Goal: Complete application form: Complete application form

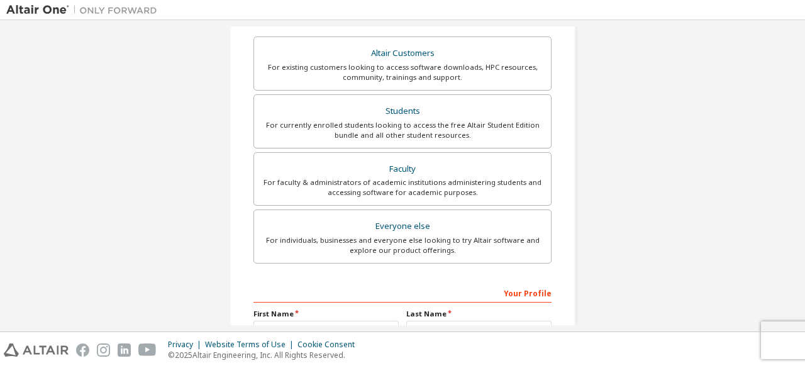
scroll to position [221, 0]
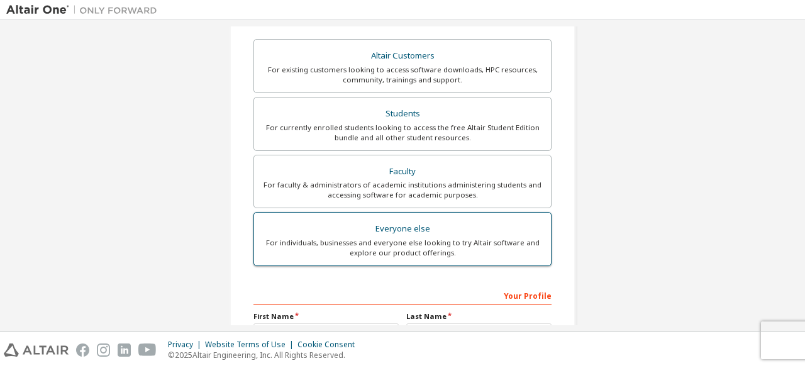
click at [392, 224] on div "Everyone else" at bounding box center [403, 229] width 282 height 18
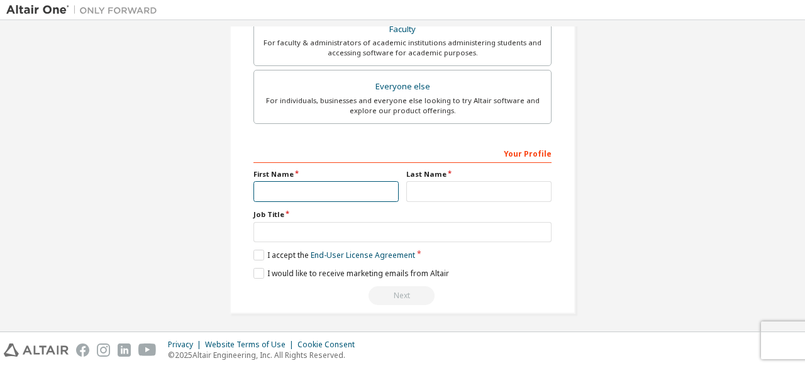
click at [332, 188] on input "text" at bounding box center [325, 191] width 145 height 21
type input "*"
type input "******"
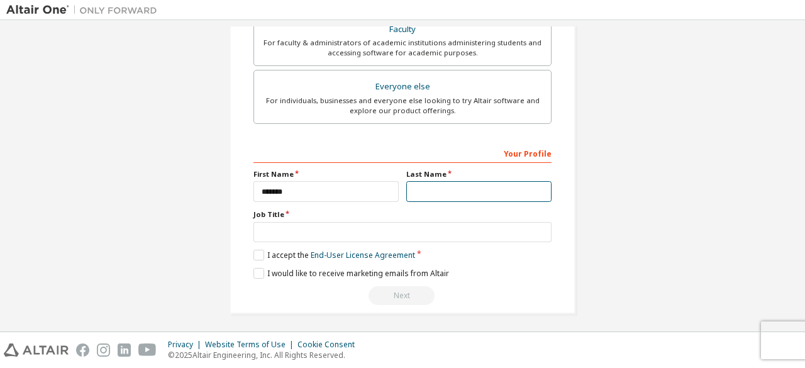
click at [421, 185] on input "text" at bounding box center [478, 191] width 145 height 21
type input "**********"
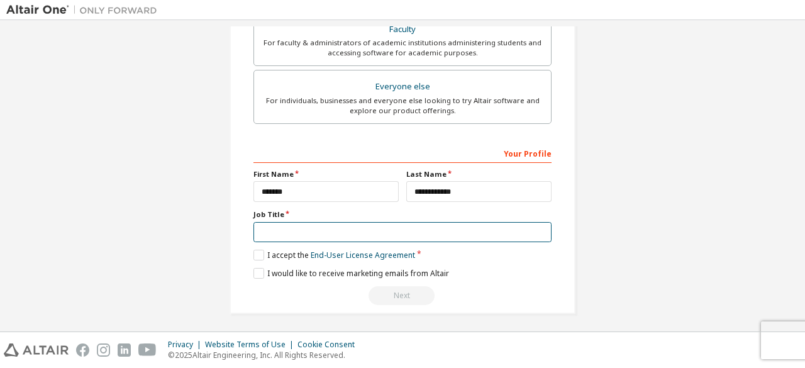
click at [342, 236] on input "text" at bounding box center [402, 232] width 298 height 21
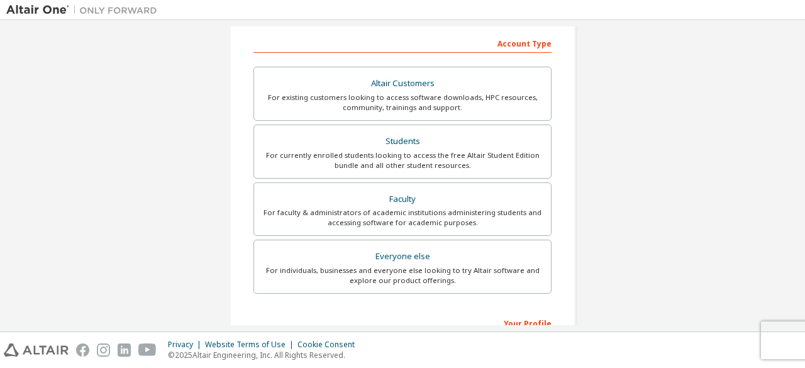
scroll to position [192, 0]
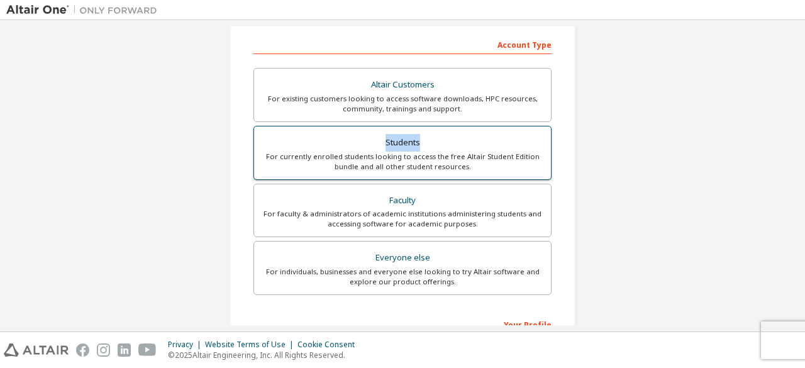
drag, startPoint x: 383, startPoint y: 136, endPoint x: 420, endPoint y: 138, distance: 36.5
click at [420, 138] on div "Students" at bounding box center [403, 143] width 282 height 18
copy div "Students"
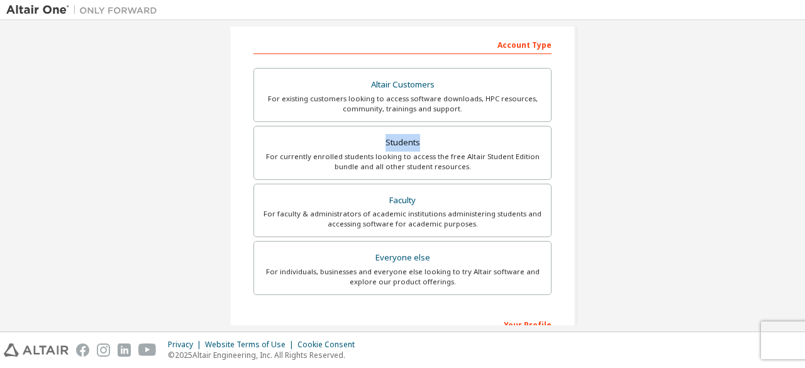
scroll to position [363, 0]
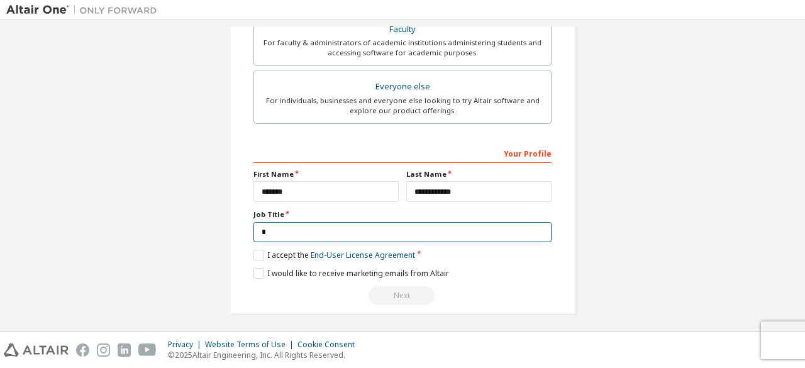
click at [303, 234] on input "*" at bounding box center [402, 232] width 298 height 21
paste input "********"
click at [264, 232] on input "*********" at bounding box center [402, 232] width 298 height 21
type input "********"
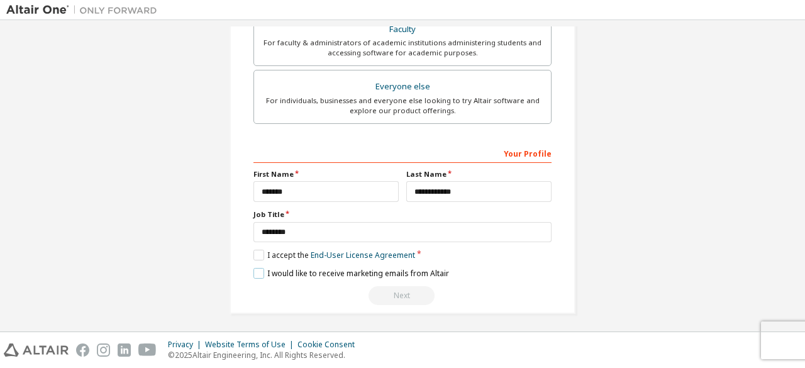
click at [256, 269] on label "I would like to receive marketing emails from Altair" at bounding box center [351, 273] width 196 height 11
click at [256, 255] on label "I accept the End-User License Agreement" at bounding box center [334, 255] width 162 height 11
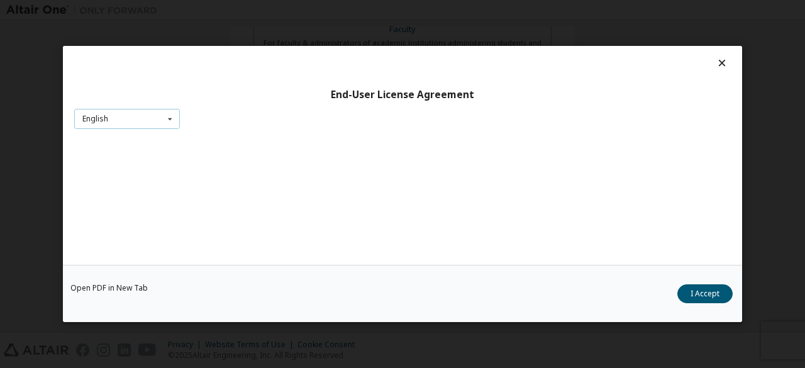
click at [163, 119] on icon at bounding box center [170, 118] width 16 height 19
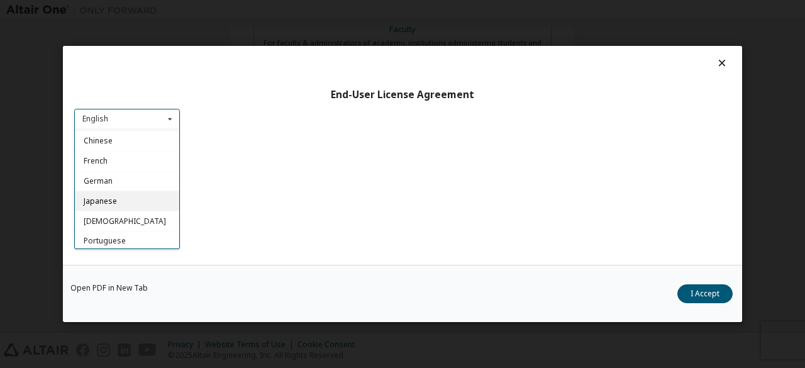
scroll to position [0, 0]
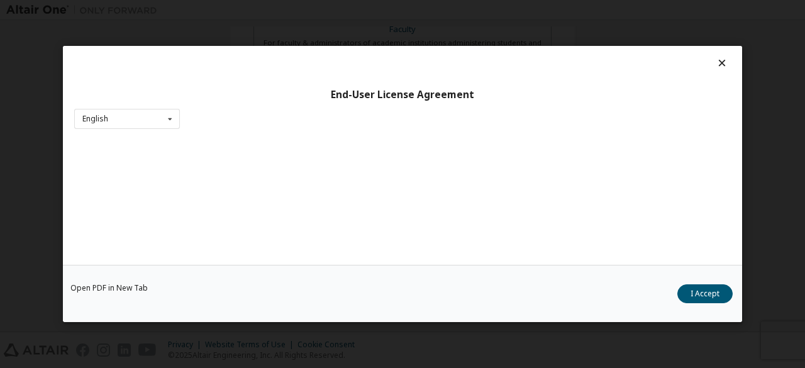
click at [703, 304] on div "Open PDF in New Tab I Accept" at bounding box center [402, 293] width 679 height 57
click at [405, 310] on div "Open PDF in New Tab I Accept" at bounding box center [402, 293] width 679 height 57
click at [794, 97] on div "End-User License Agreement English English Chinese French German Japanese Korea…" at bounding box center [402, 184] width 805 height 368
click at [717, 62] on icon at bounding box center [721, 62] width 13 height 11
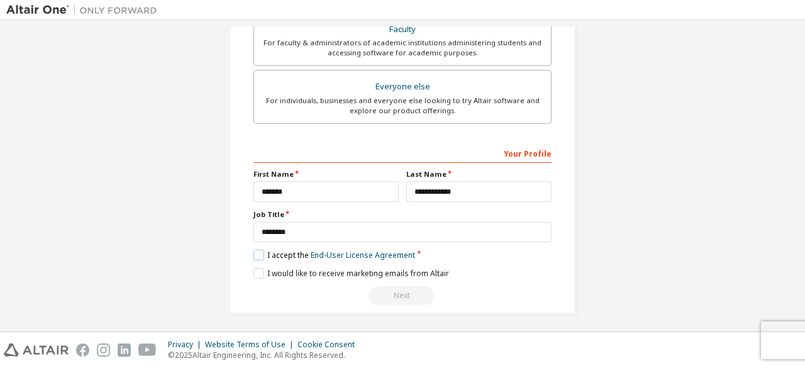
click at [260, 251] on label "I accept the End-User License Agreement" at bounding box center [334, 255] width 162 height 11
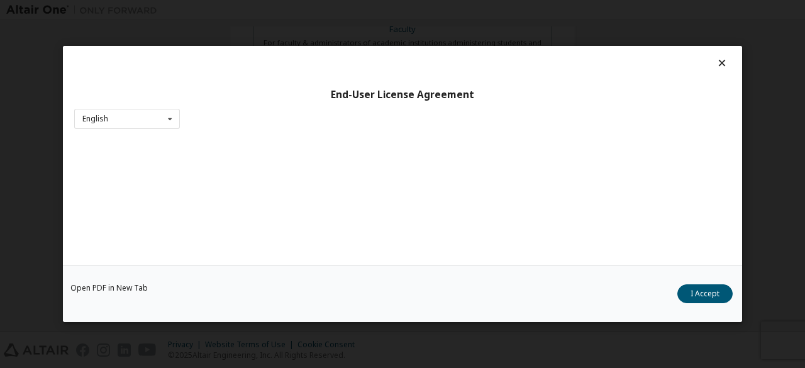
click at [717, 68] on icon at bounding box center [721, 62] width 13 height 11
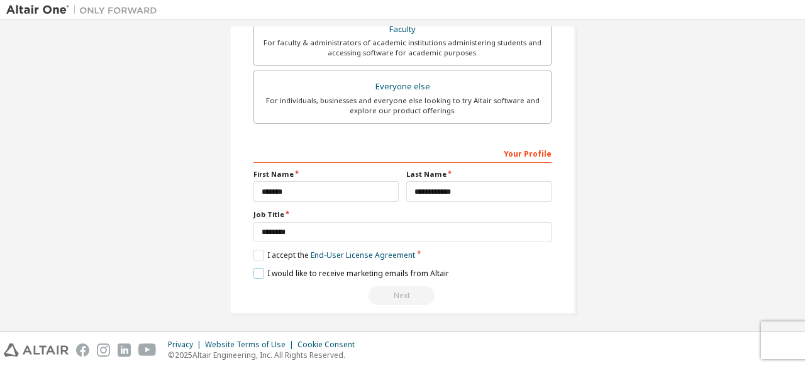
click at [256, 268] on label "I would like to receive marketing emails from Altair" at bounding box center [351, 273] width 196 height 11
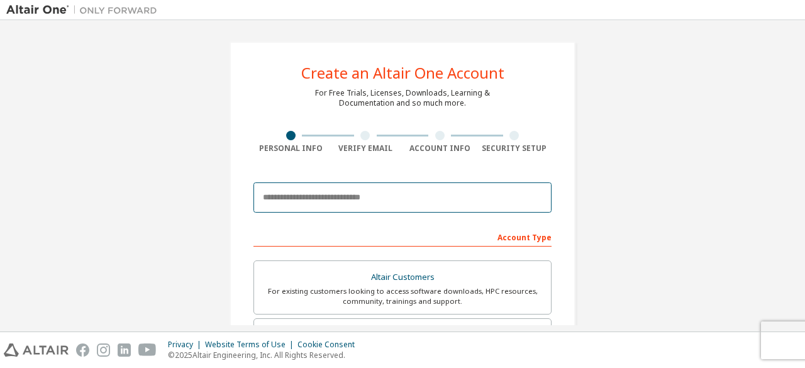
click at [342, 198] on input "email" at bounding box center [402, 197] width 298 height 30
type input "**********"
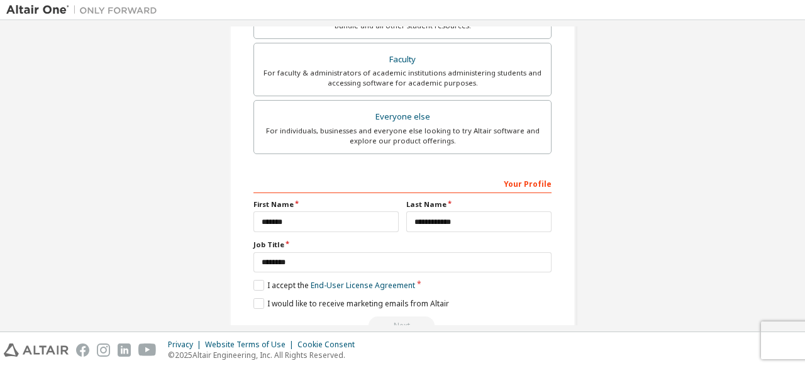
scroll to position [379, 0]
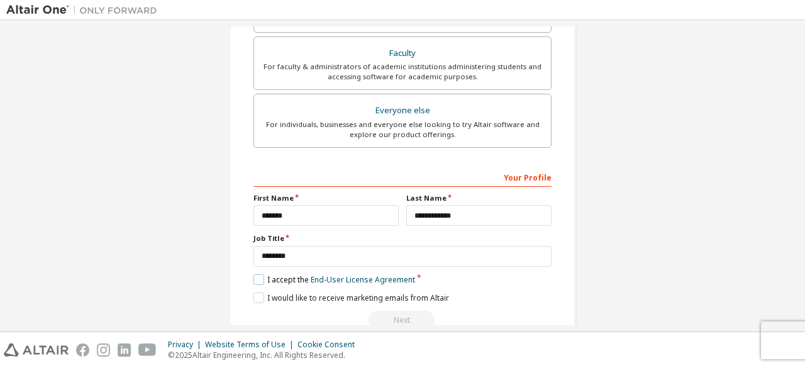
click at [256, 274] on label "I accept the End-User License Agreement" at bounding box center [334, 279] width 162 height 11
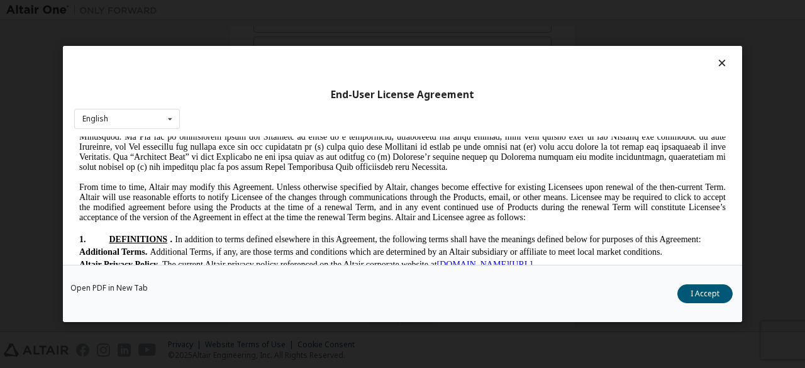
scroll to position [191, 0]
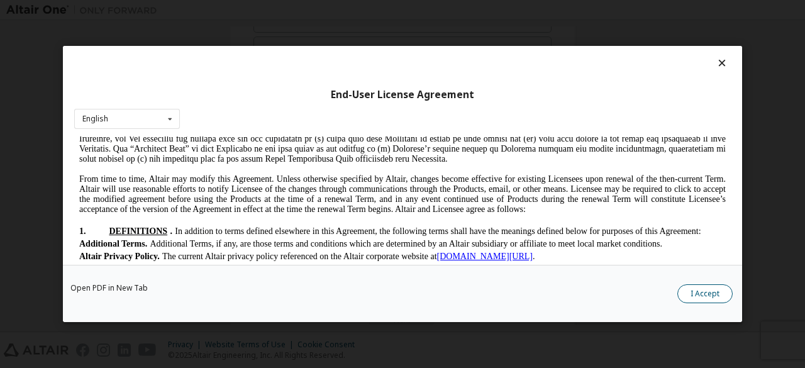
click at [686, 286] on button "I Accept" at bounding box center [704, 293] width 55 height 19
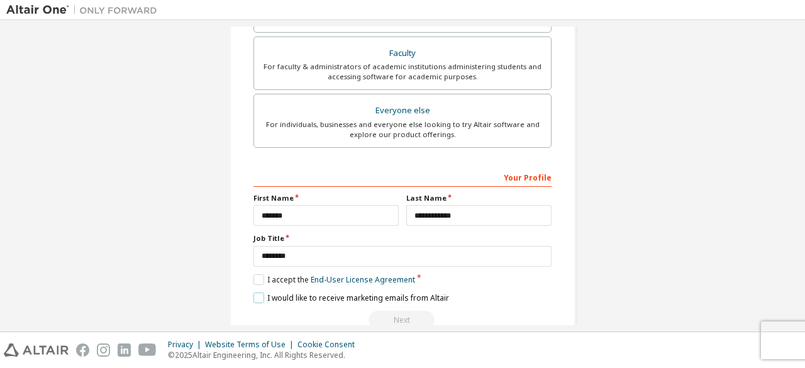
click at [258, 297] on label "I would like to receive marketing emails from Altair" at bounding box center [351, 297] width 196 height 11
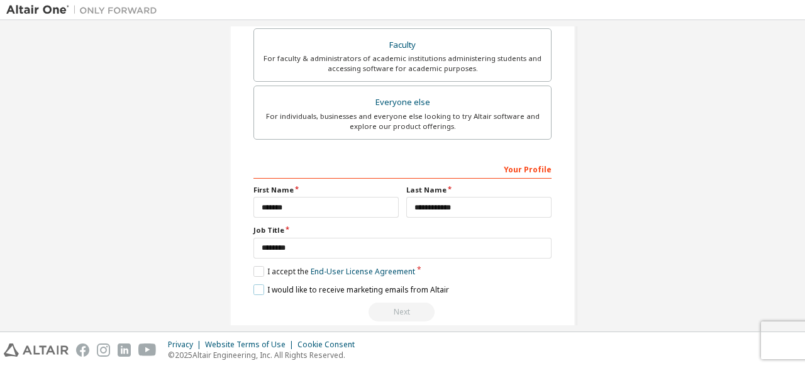
scroll to position [404, 0]
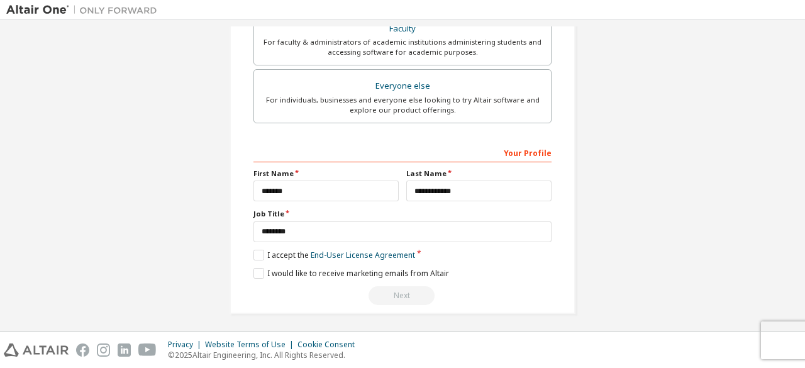
click at [412, 294] on div "Next" at bounding box center [402, 295] width 298 height 19
click at [257, 250] on label "I accept the End-User License Agreement" at bounding box center [334, 255] width 162 height 11
click at [390, 293] on div "Next" at bounding box center [402, 295] width 298 height 19
click at [255, 270] on label "I would like to receive marketing emails from Altair" at bounding box center [351, 273] width 196 height 11
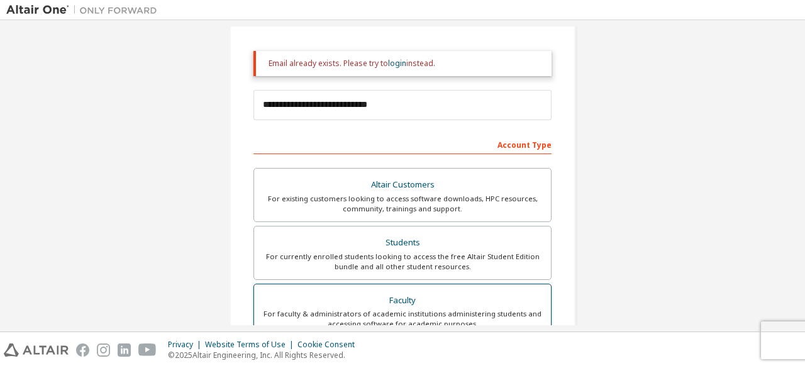
scroll to position [130, 0]
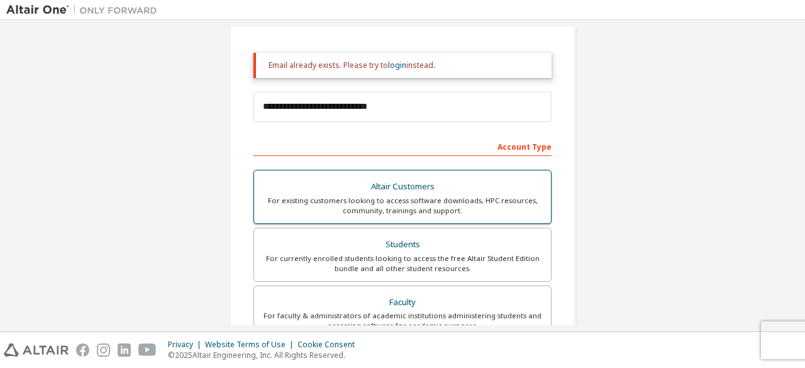
click at [390, 183] on div "Altair Customers" at bounding box center [403, 187] width 282 height 18
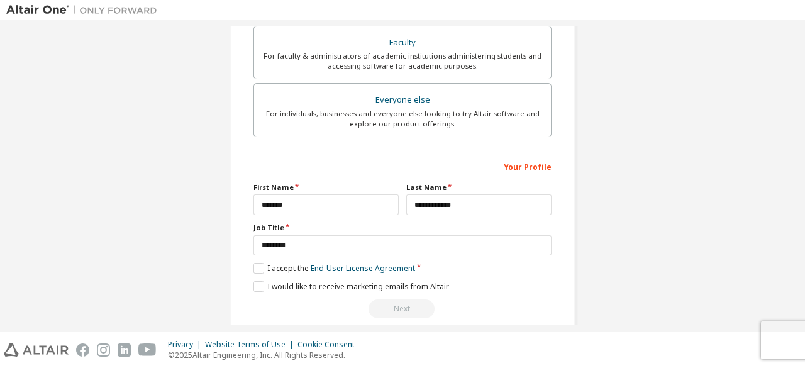
scroll to position [443, 0]
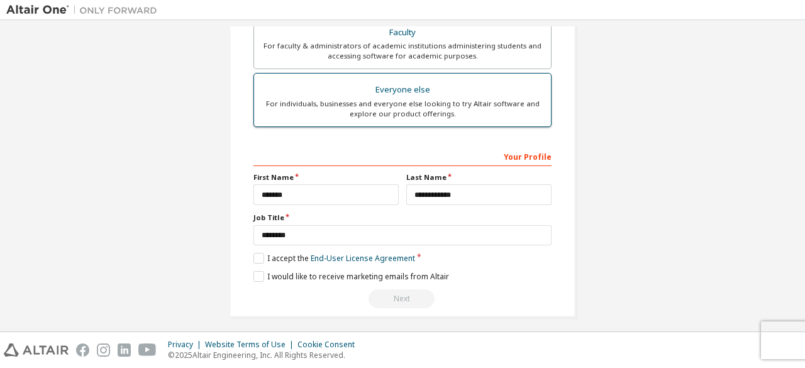
click at [401, 82] on div "Everyone else" at bounding box center [403, 90] width 282 height 18
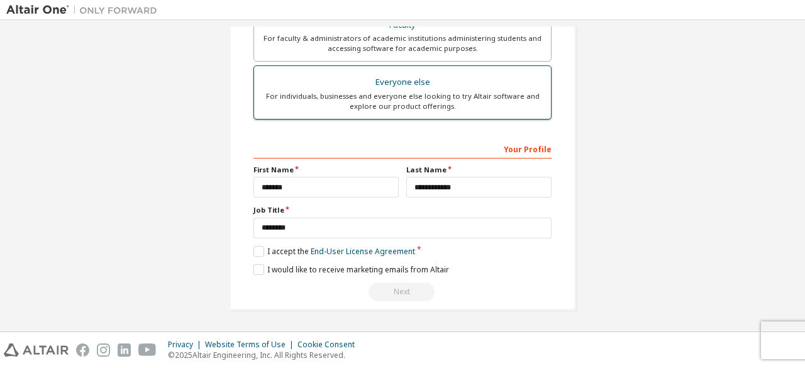
scroll to position [399, 0]
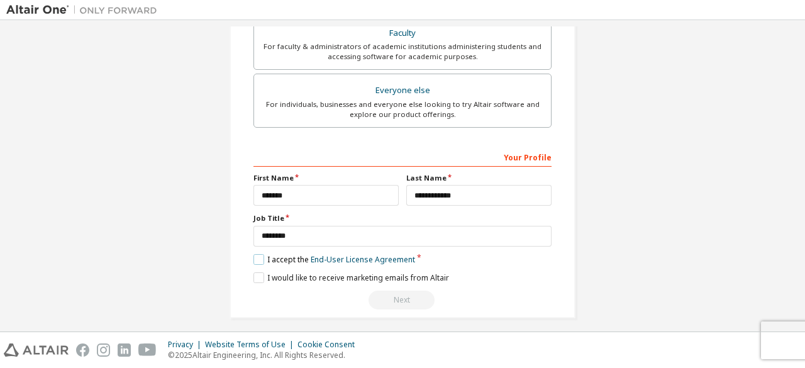
click at [259, 254] on label "I accept the End-User License Agreement" at bounding box center [334, 259] width 162 height 11
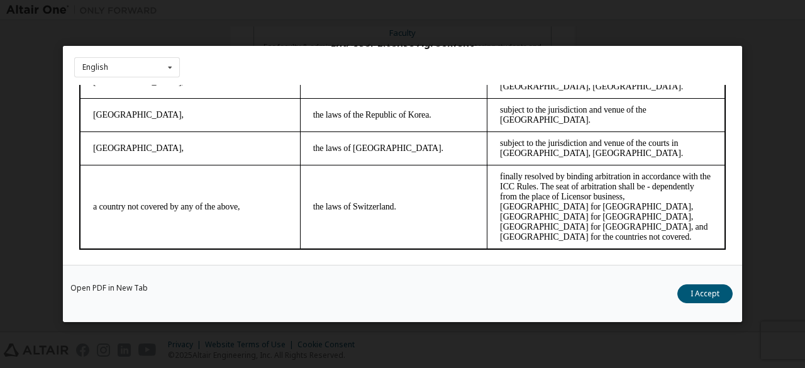
scroll to position [3547, 0]
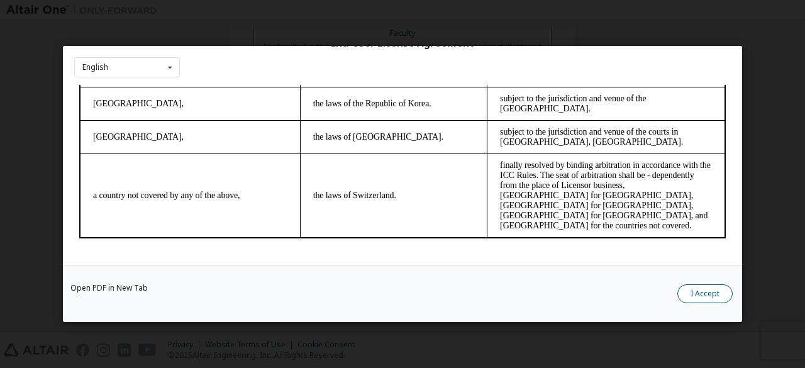
click at [703, 296] on button "I Accept" at bounding box center [704, 293] width 55 height 19
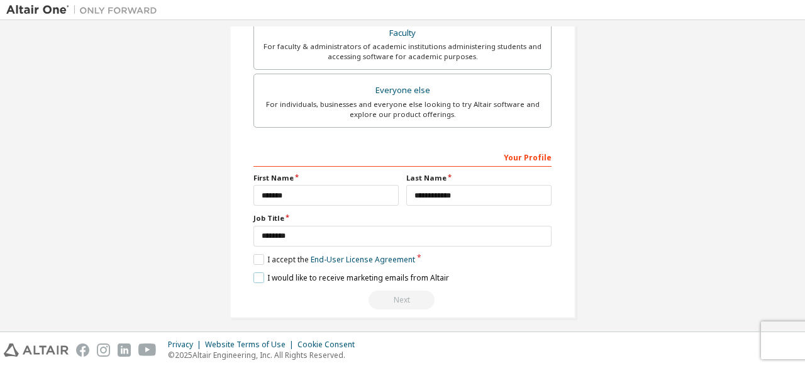
click at [260, 275] on label "I would like to receive marketing emails from Altair" at bounding box center [351, 277] width 196 height 11
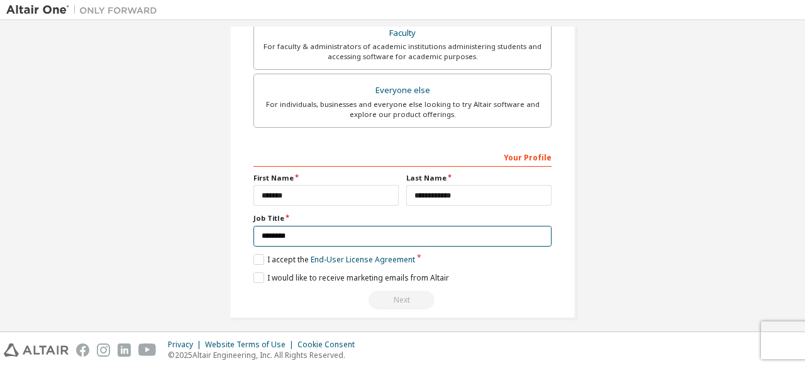
click at [363, 236] on input "********" at bounding box center [402, 236] width 298 height 21
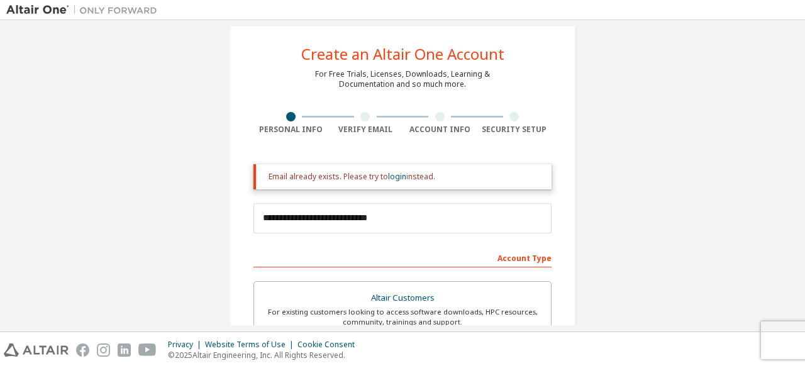
scroll to position [404, 0]
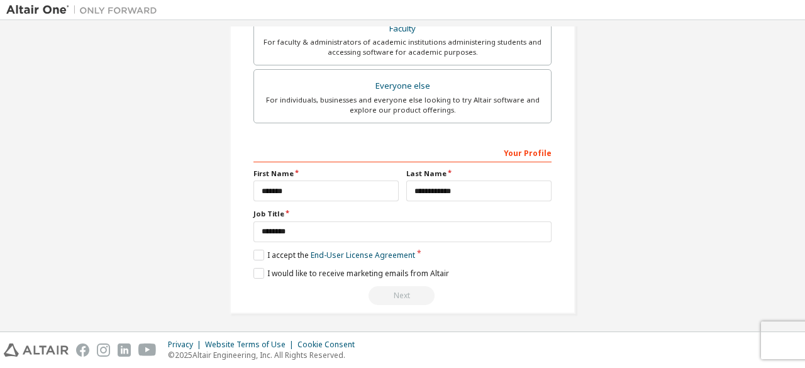
click at [389, 287] on div "Next" at bounding box center [402, 295] width 298 height 19
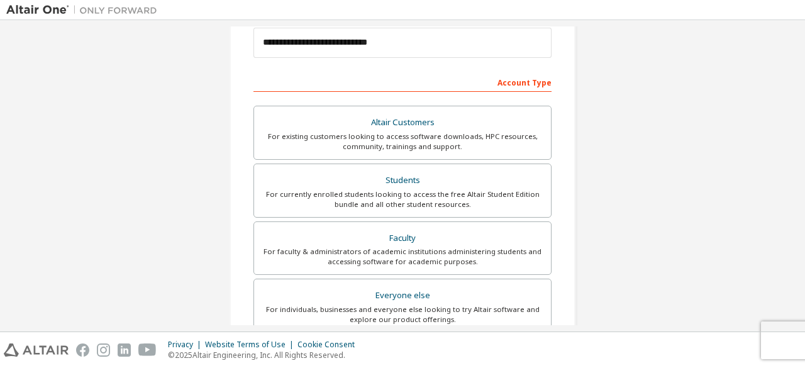
scroll to position [0, 0]
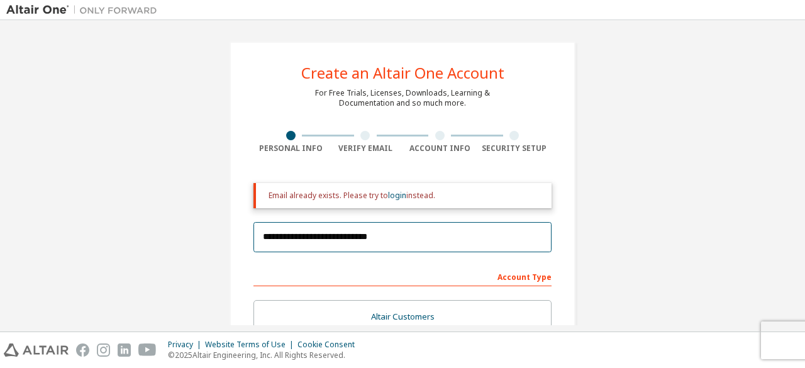
click at [405, 240] on input "**********" at bounding box center [402, 237] width 298 height 30
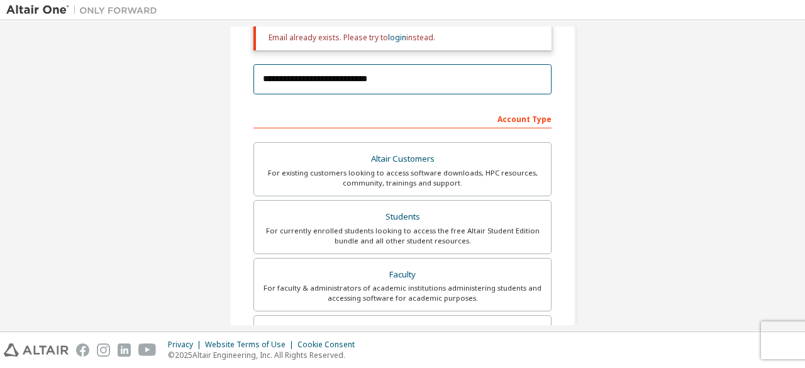
scroll to position [158, 0]
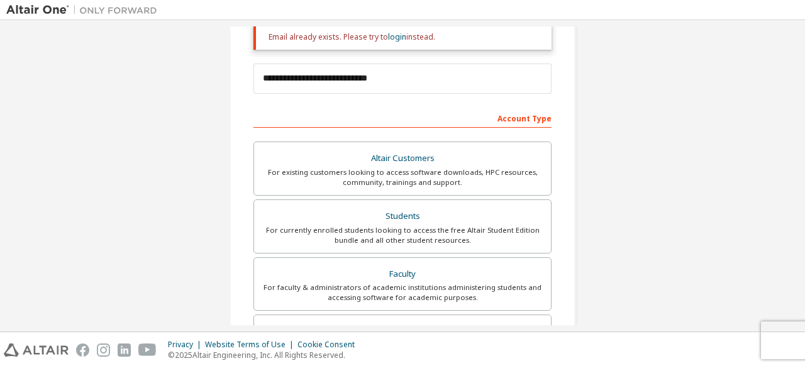
click at [519, 119] on div "Account Type" at bounding box center [402, 117] width 298 height 20
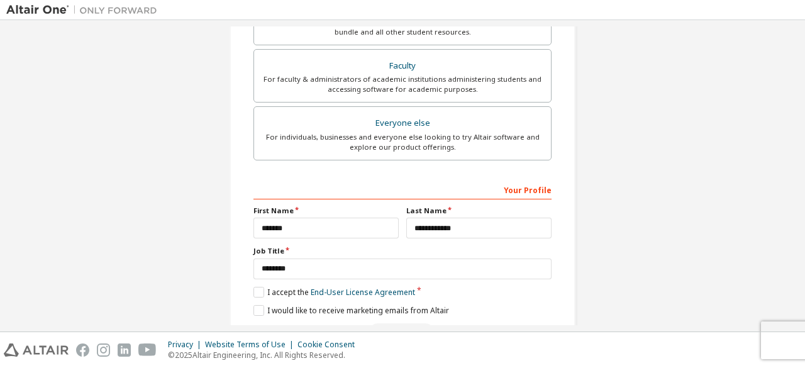
scroll to position [368, 0]
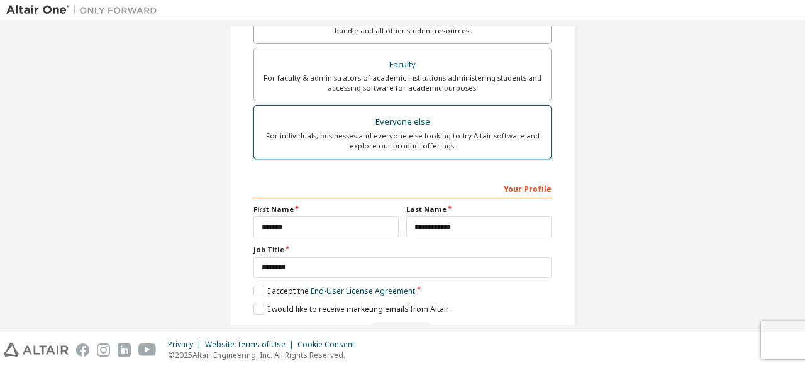
click at [384, 136] on div "For individuals, businesses and everyone else looking to try Altair software an…" at bounding box center [403, 141] width 282 height 20
click at [392, 141] on div "For individuals, businesses and everyone else looking to try Altair software an…" at bounding box center [403, 141] width 282 height 20
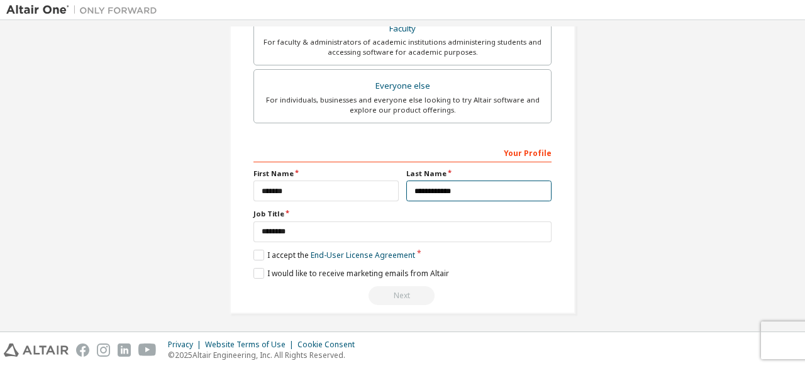
click at [495, 185] on input "**********" at bounding box center [478, 190] width 145 height 21
click at [399, 292] on div "Next" at bounding box center [402, 295] width 298 height 19
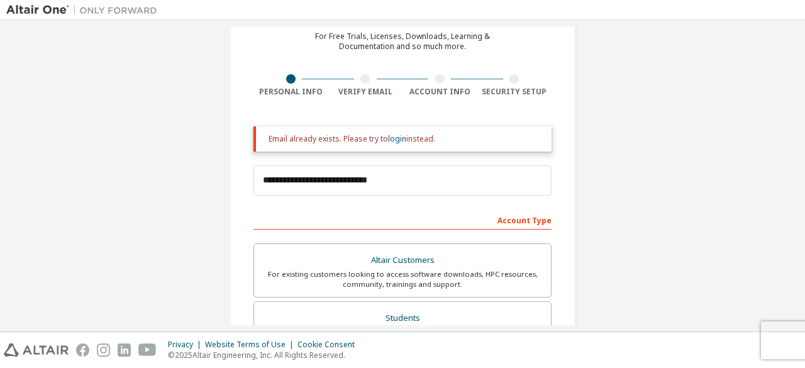
scroll to position [0, 0]
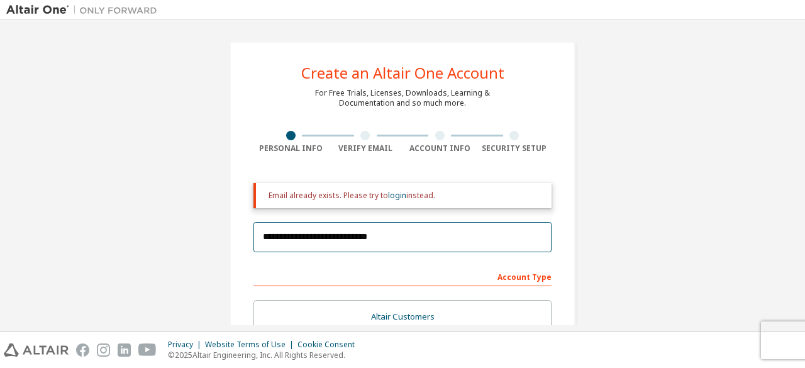
click at [401, 238] on input "**********" at bounding box center [402, 237] width 298 height 30
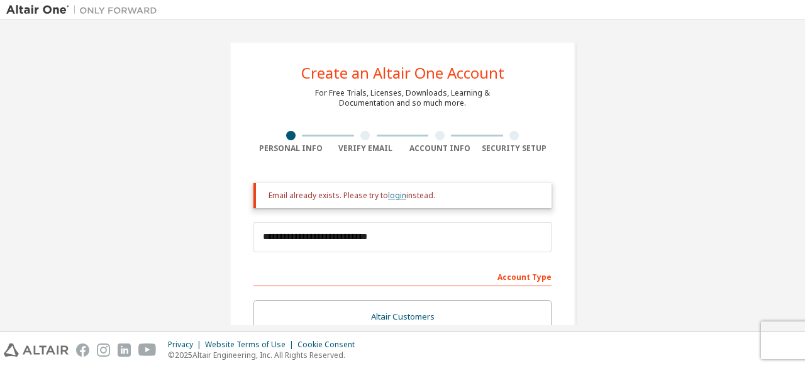
click at [388, 192] on link "login" at bounding box center [397, 195] width 18 height 11
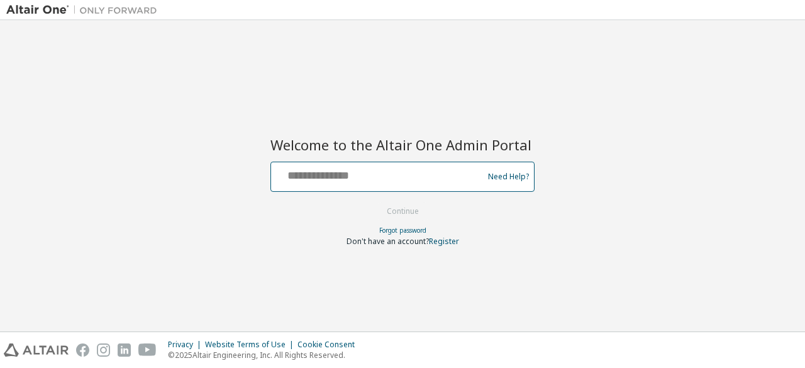
click at [363, 182] on input "text" at bounding box center [379, 174] width 206 height 18
type input "**********"
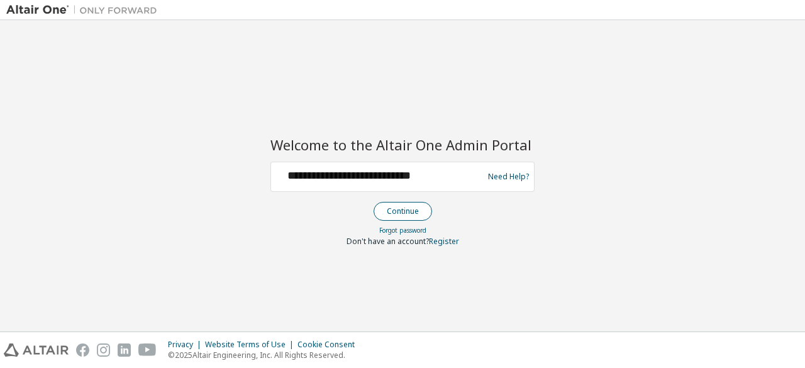
click at [411, 206] on button "Continue" at bounding box center [402, 211] width 58 height 19
